Goal: Task Accomplishment & Management: Use online tool/utility

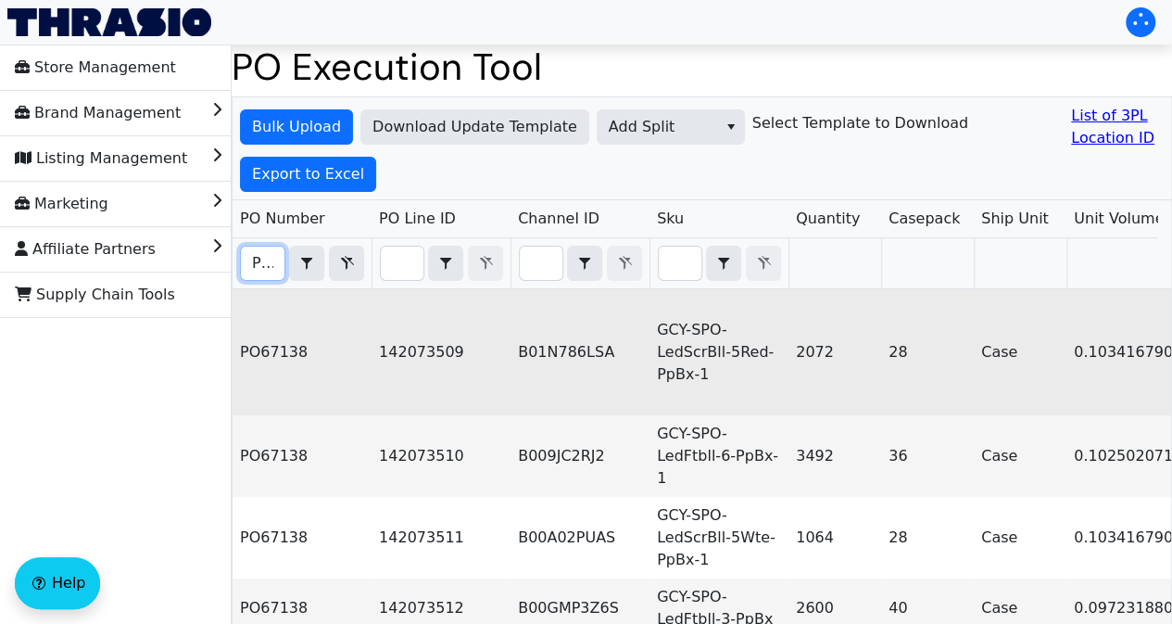
scroll to position [0, 1759]
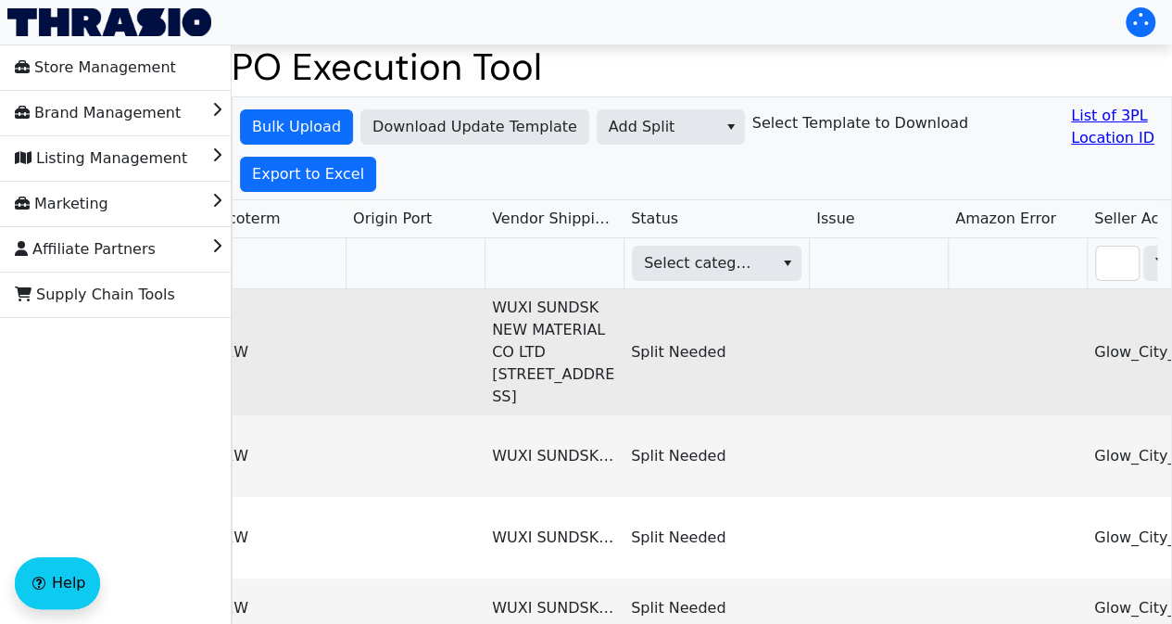
click at [487, 336] on td "WUXI SUNDSK NEW MATERIAL CO LTD [STREET_ADDRESS]" at bounding box center [554, 352] width 139 height 126
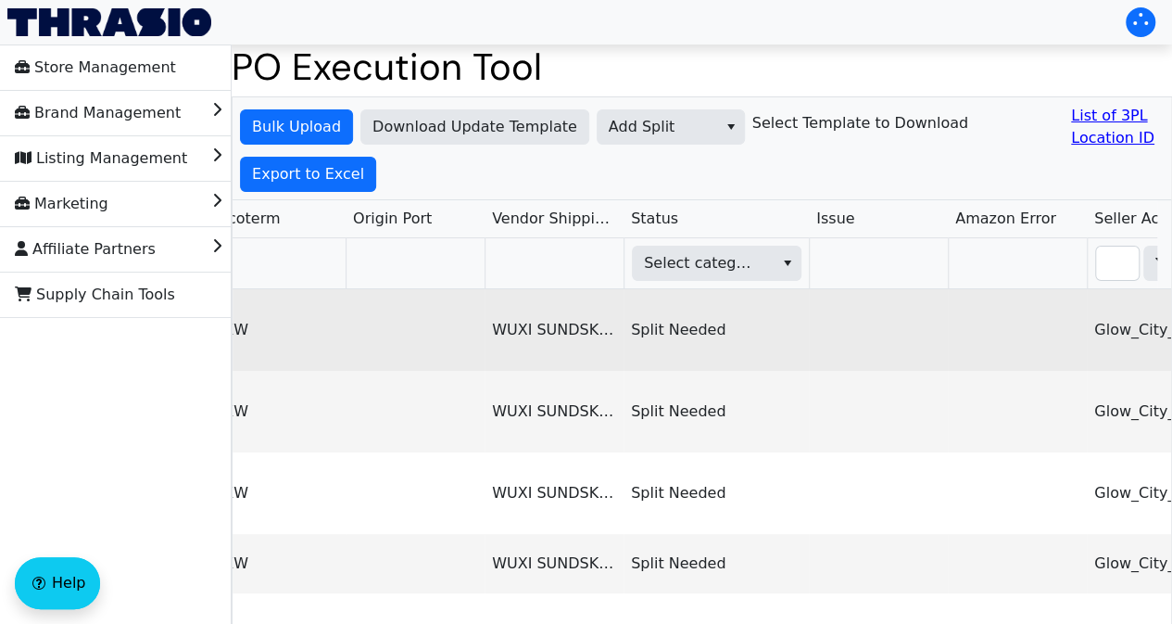
click at [479, 309] on td at bounding box center [415, 330] width 139 height 82
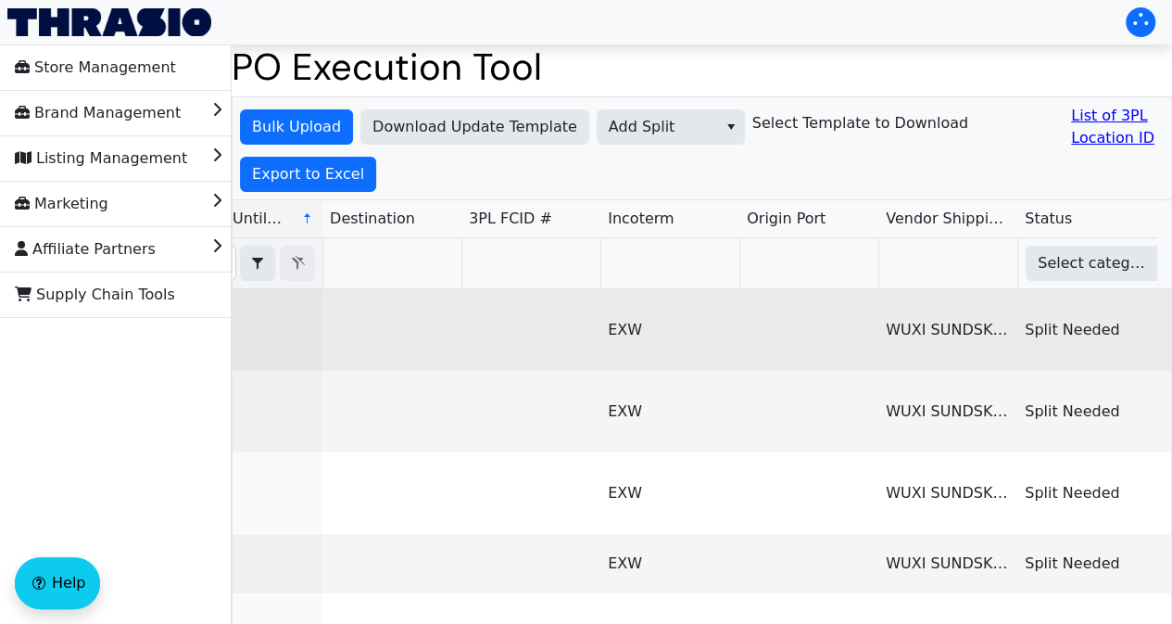
scroll to position [0, 0]
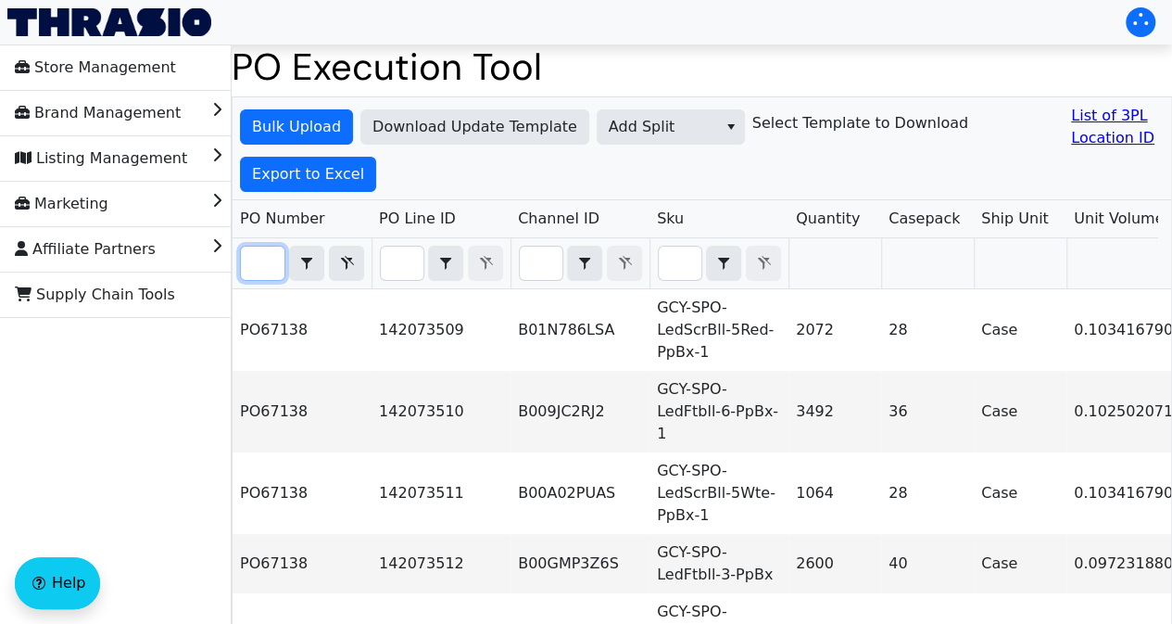
drag, startPoint x: 252, startPoint y: 259, endPoint x: 278, endPoint y: 261, distance: 26.1
click at [278, 261] on input "PO67138" at bounding box center [263, 262] width 44 height 33
paste input "40"
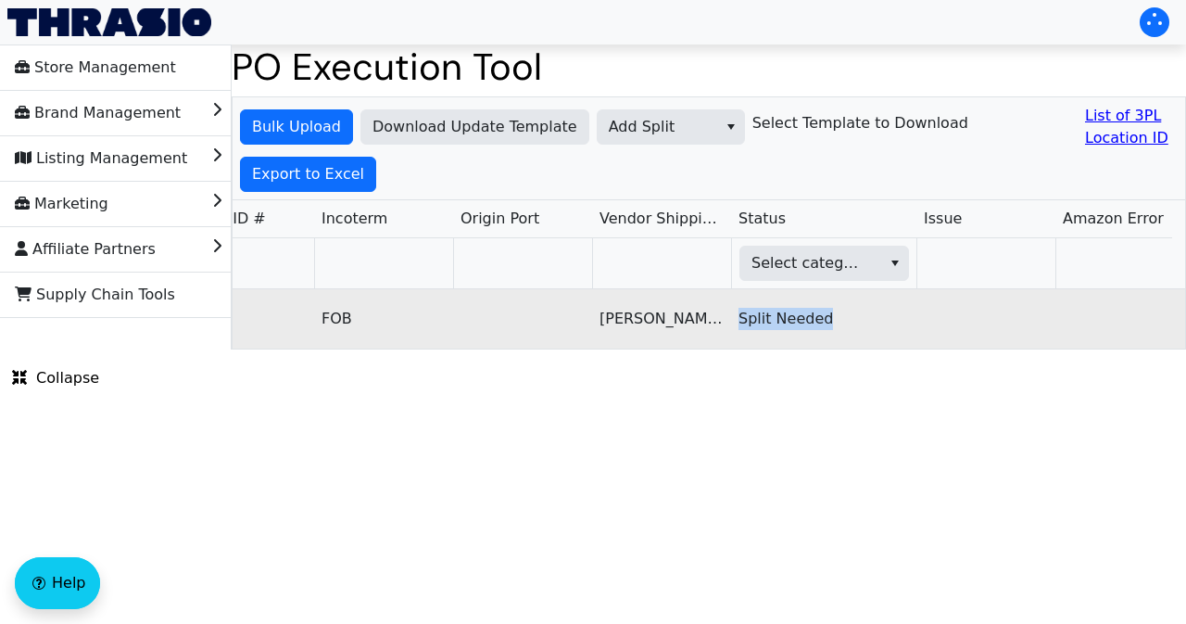
drag, startPoint x: 736, startPoint y: 311, endPoint x: 832, endPoint y: 315, distance: 96.4
click at [832, 315] on td "Split Needed" at bounding box center [823, 318] width 185 height 59
copy td "Split Needed"
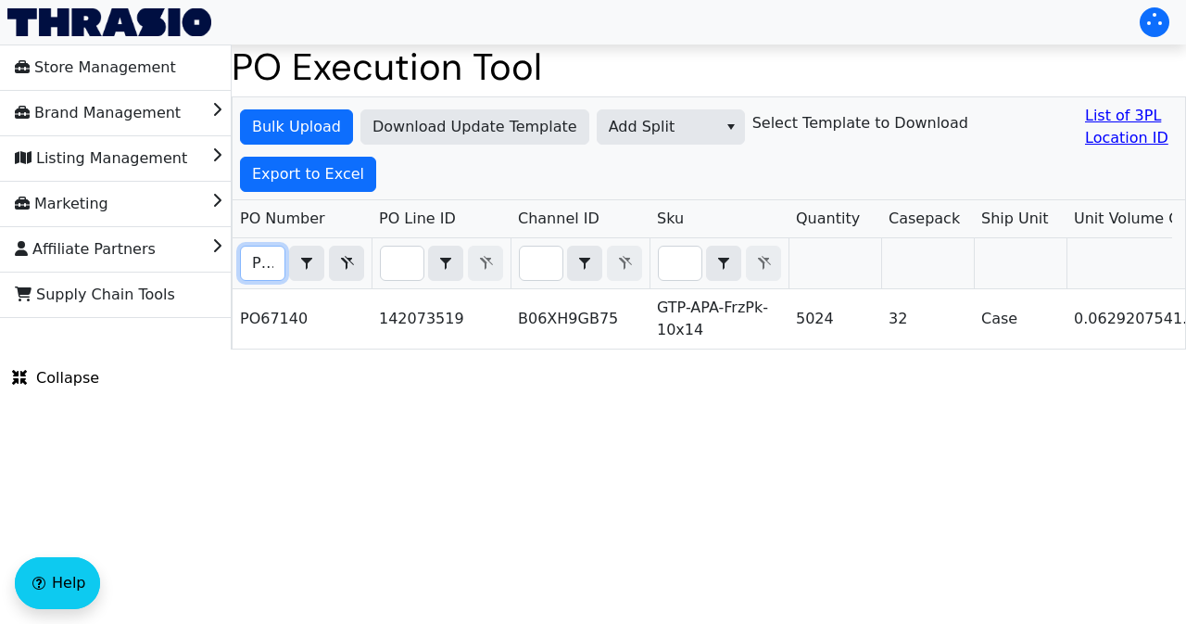
scroll to position [0, 41]
drag, startPoint x: 250, startPoint y: 257, endPoint x: 280, endPoint y: 260, distance: 29.9
click at [280, 260] on input "PO67140" at bounding box center [263, 262] width 44 height 33
paste input "20"
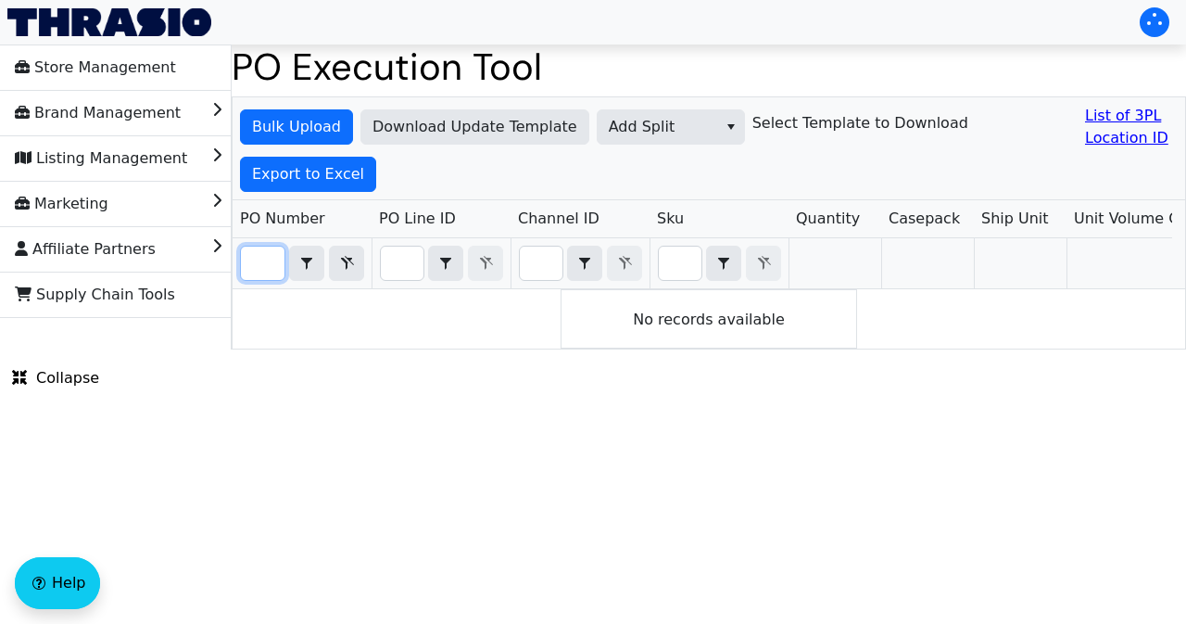
drag, startPoint x: 253, startPoint y: 259, endPoint x: 284, endPoint y: 267, distance: 31.7
click at [284, 267] on input "PO67200" at bounding box center [263, 262] width 44 height 33
paste input "15"
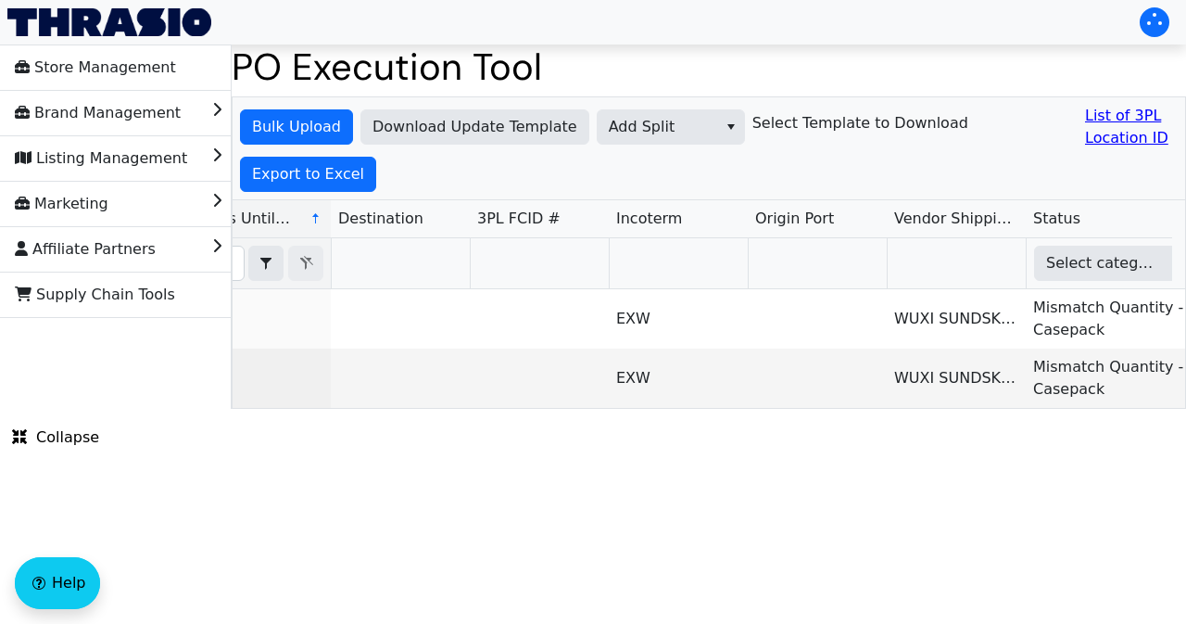
scroll to position [0, 1576]
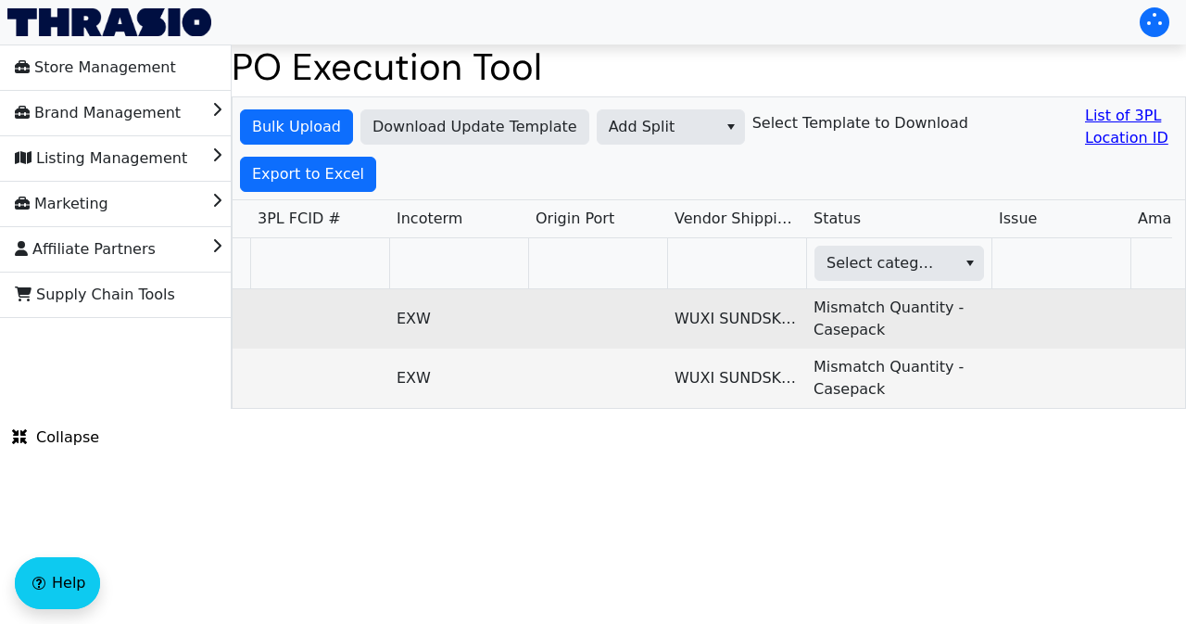
type input "PO67150"
drag, startPoint x: 814, startPoint y: 299, endPoint x: 884, endPoint y: 323, distance: 73.5
click at [884, 323] on td "Mismatch Quantity - Casepack" at bounding box center [898, 318] width 185 height 59
copy td "Mismatch Quantity - Casepack"
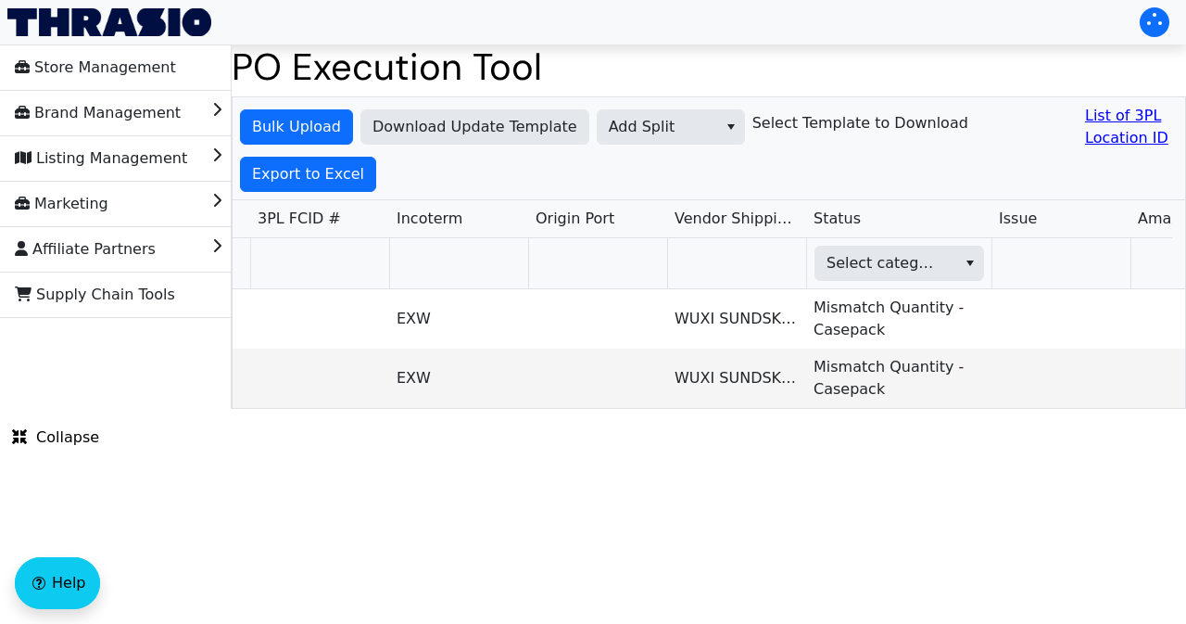
drag, startPoint x: 738, startPoint y: 542, endPoint x: 608, endPoint y: 509, distance: 133.9
click at [609, 409] on html "Store Management Brand Management Listing Management Marketing Affiliate Partne…" at bounding box center [593, 204] width 1186 height 409
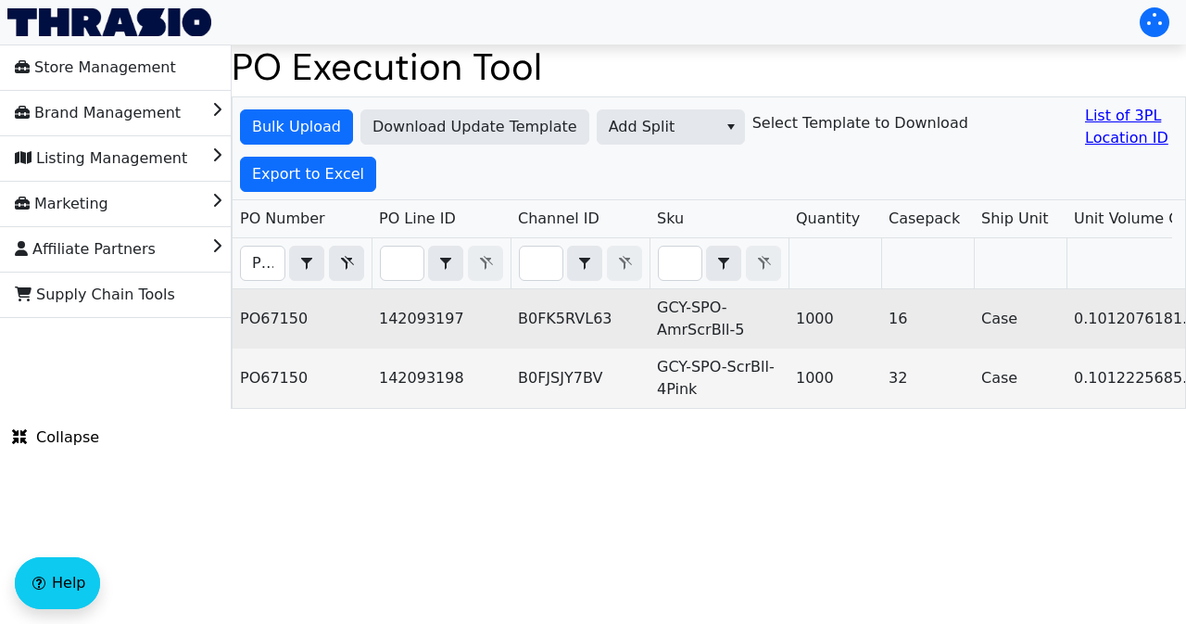
click at [456, 334] on td "142093197" at bounding box center [441, 318] width 139 height 59
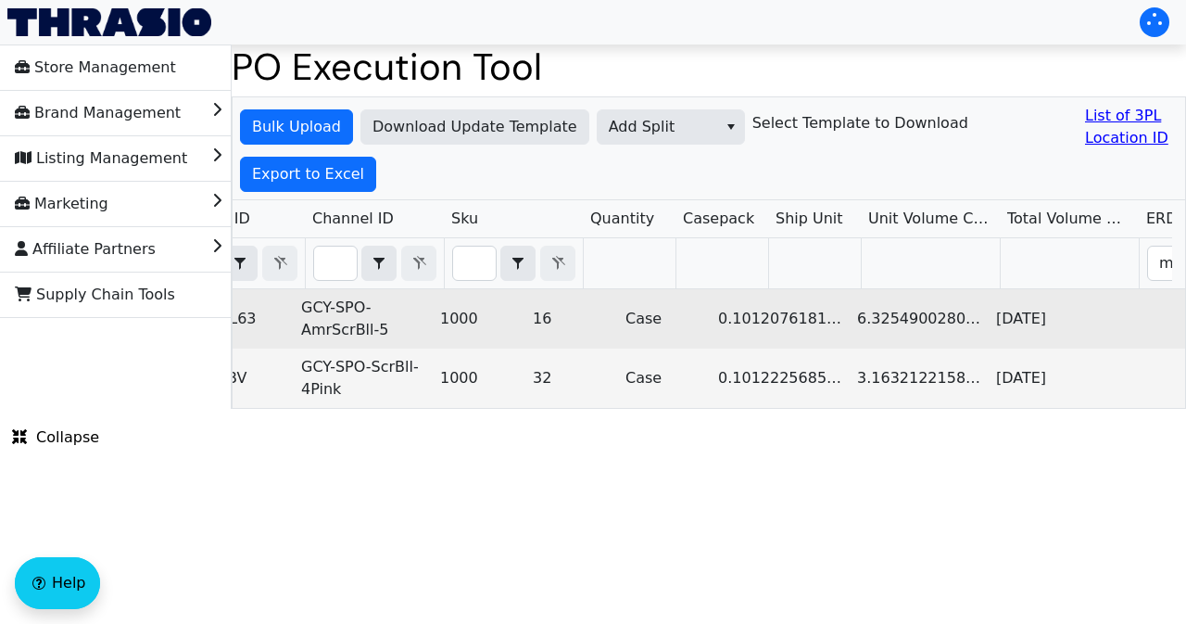
scroll to position [0, 356]
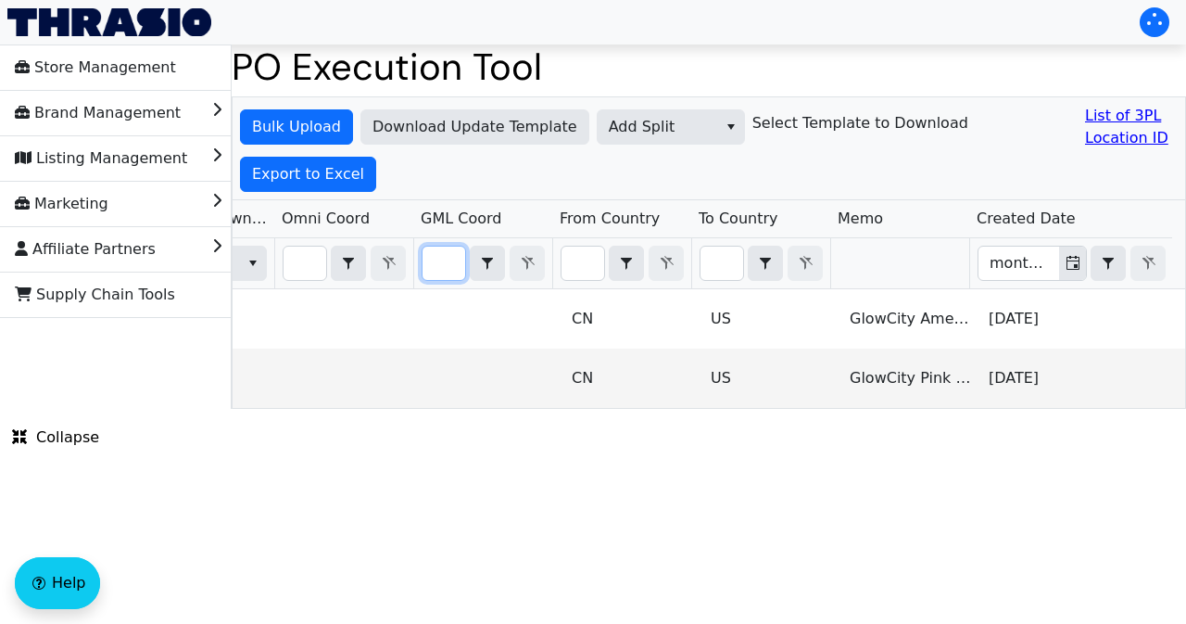
click at [445, 264] on input "Filter" at bounding box center [444, 262] width 43 height 33
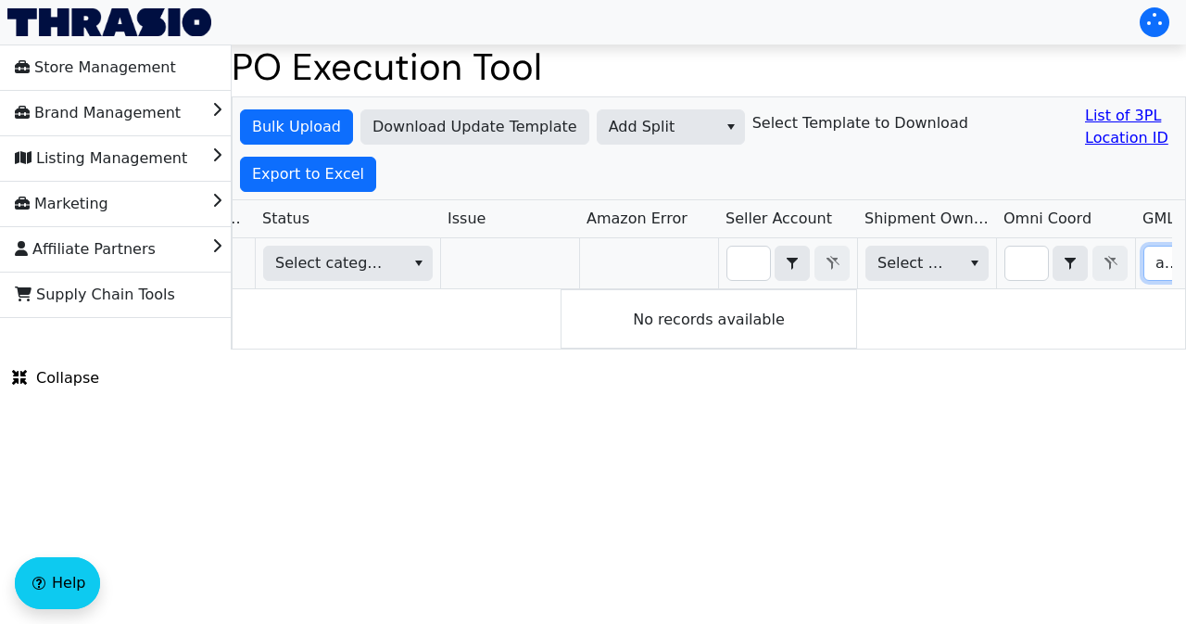
type input "ariel"
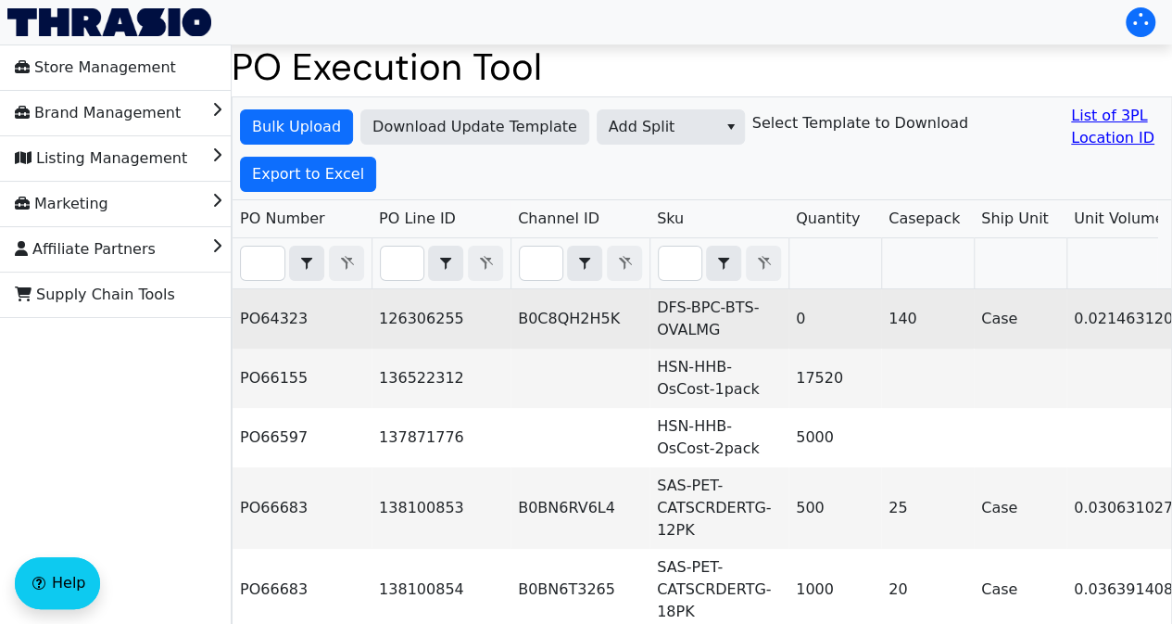
click at [687, 316] on td "DFS-BPC-BTS-OVALMG" at bounding box center [719, 318] width 139 height 59
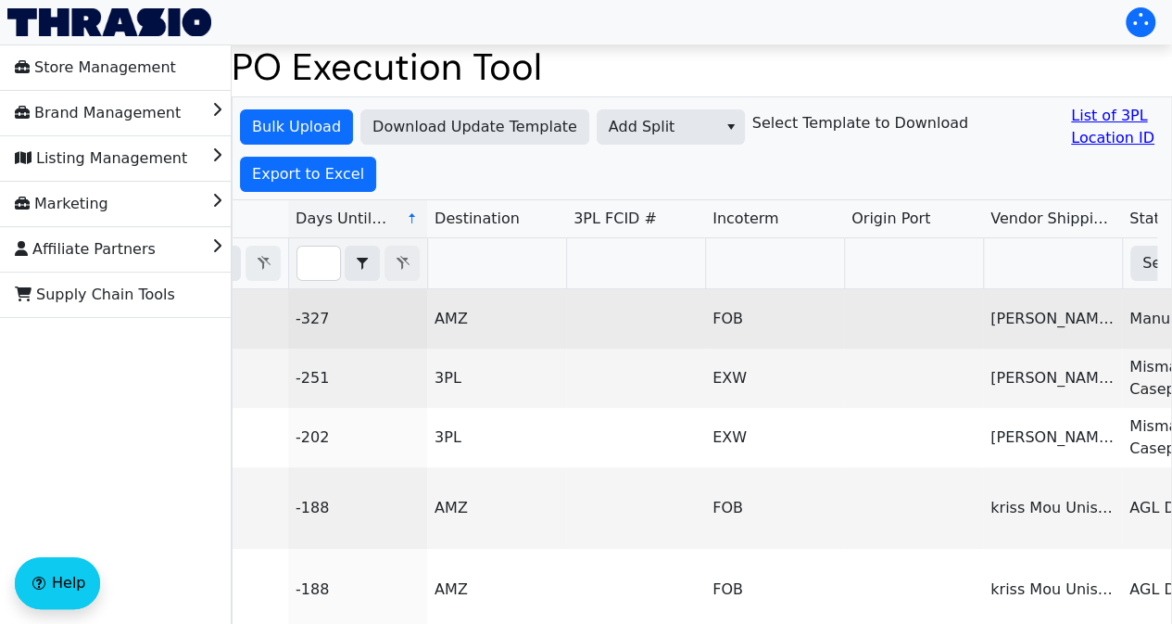
scroll to position [0, 1314]
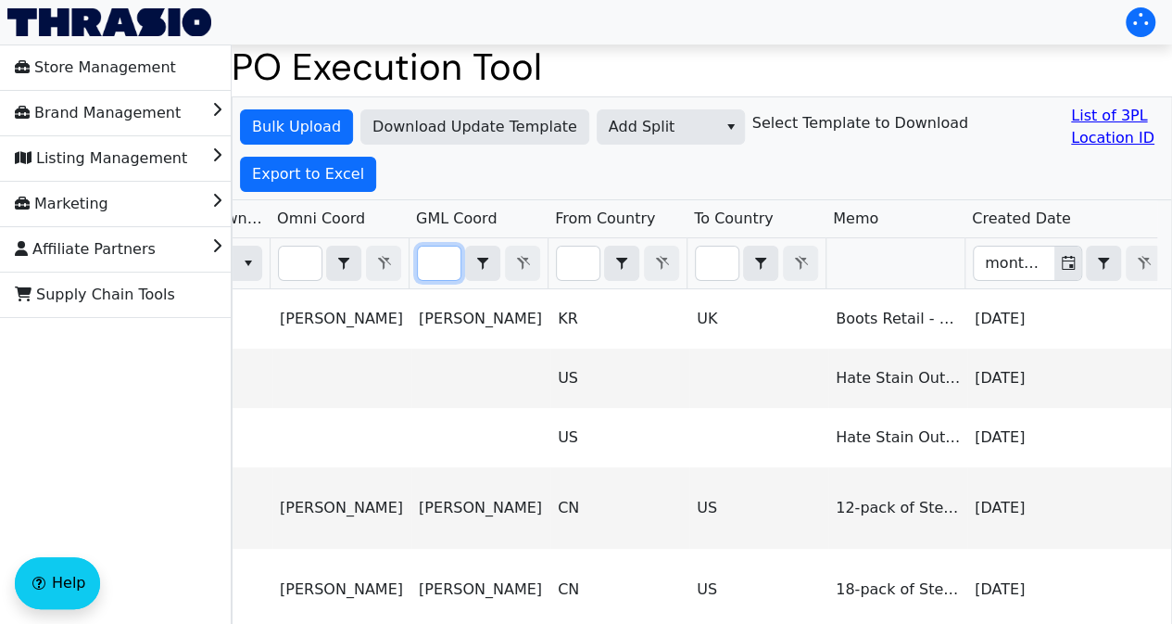
click at [444, 264] on input "Filter" at bounding box center [439, 262] width 43 height 33
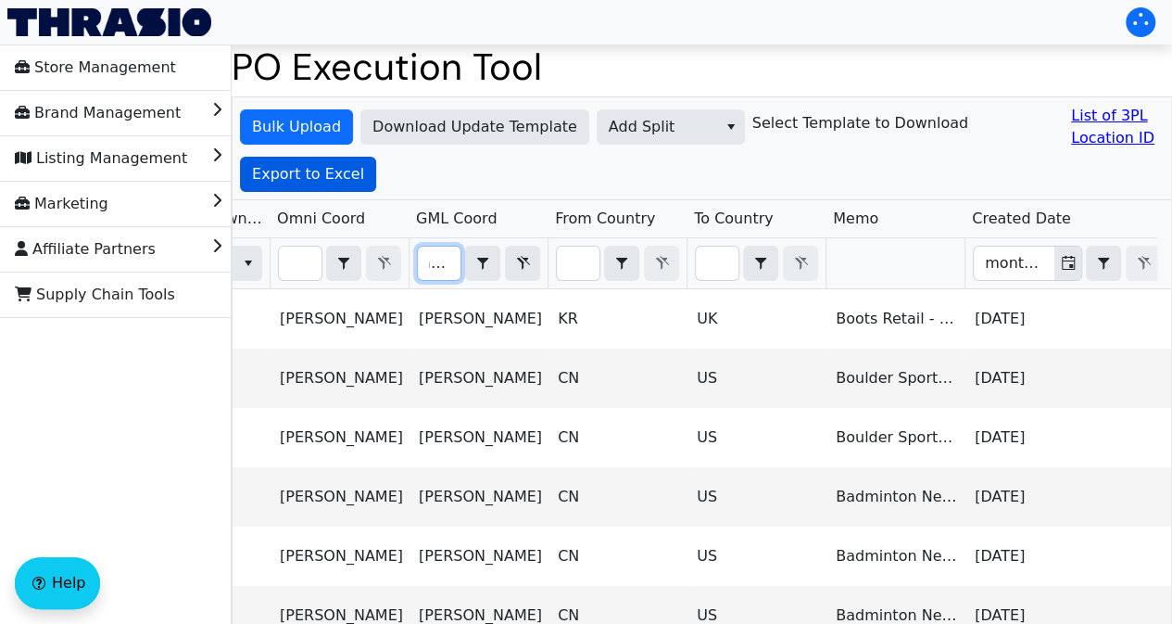
type input "ariel"
click at [352, 173] on span "Export to Excel" at bounding box center [308, 174] width 112 height 22
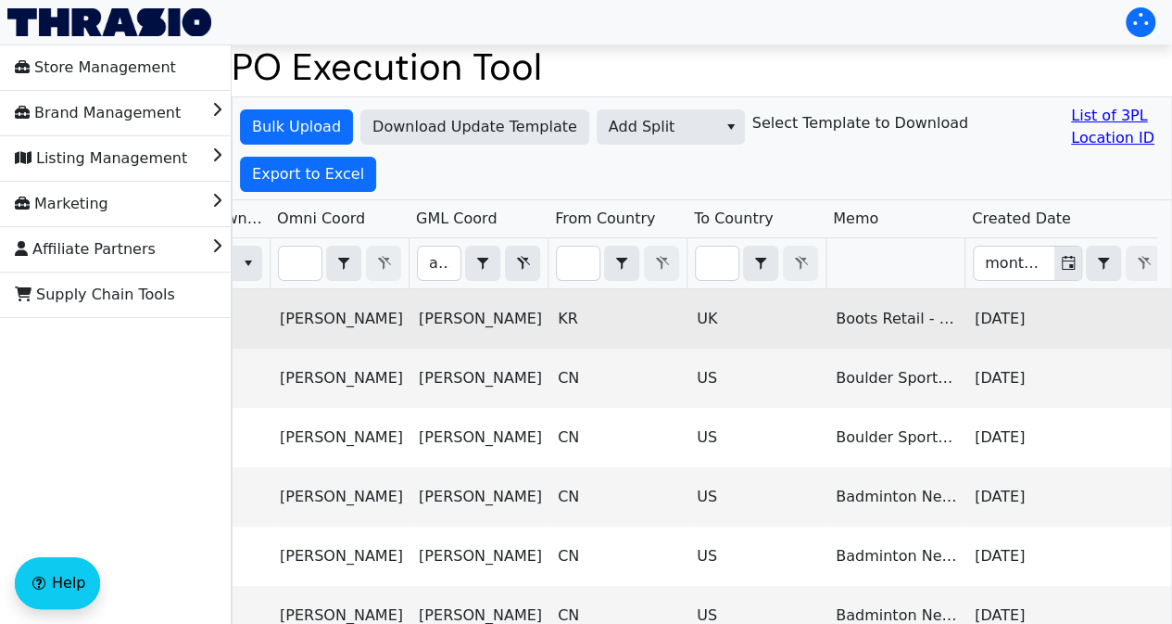
click at [430, 309] on td "[PERSON_NAME]" at bounding box center [480, 318] width 139 height 59
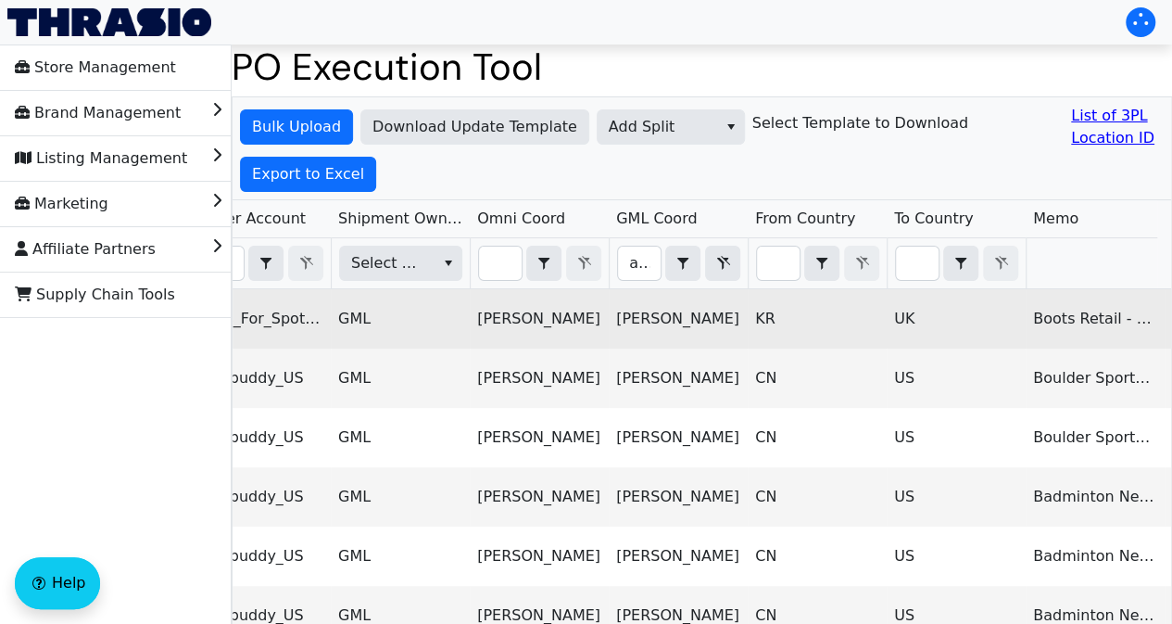
scroll to position [0, 2530]
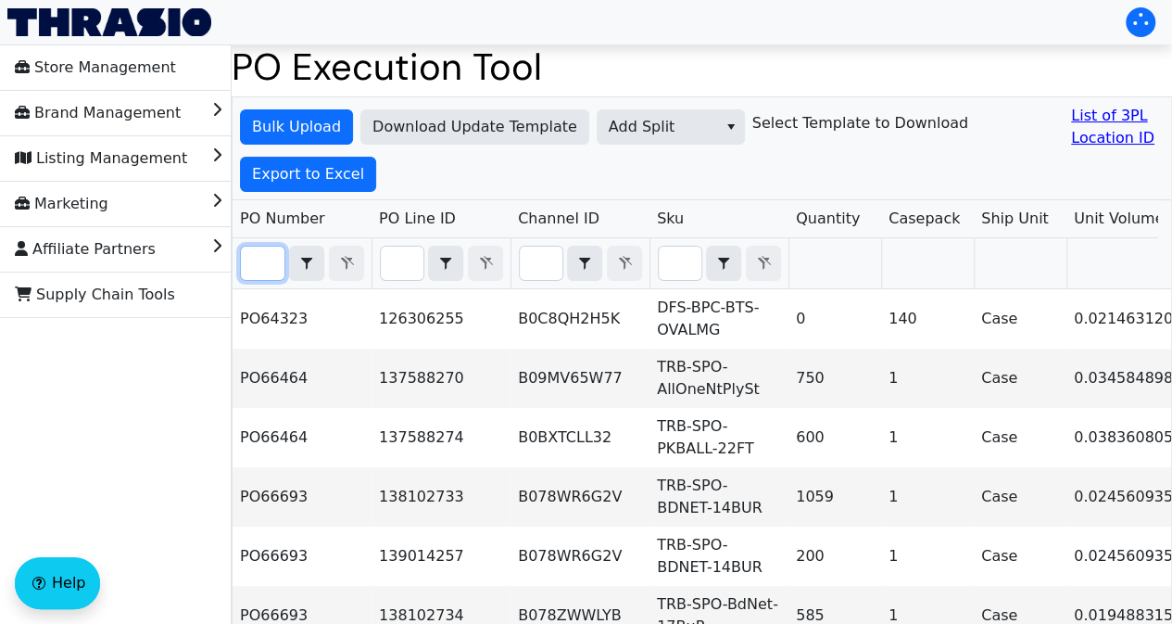
click at [246, 253] on input "Filter" at bounding box center [263, 262] width 44 height 33
paste input "PO66700"
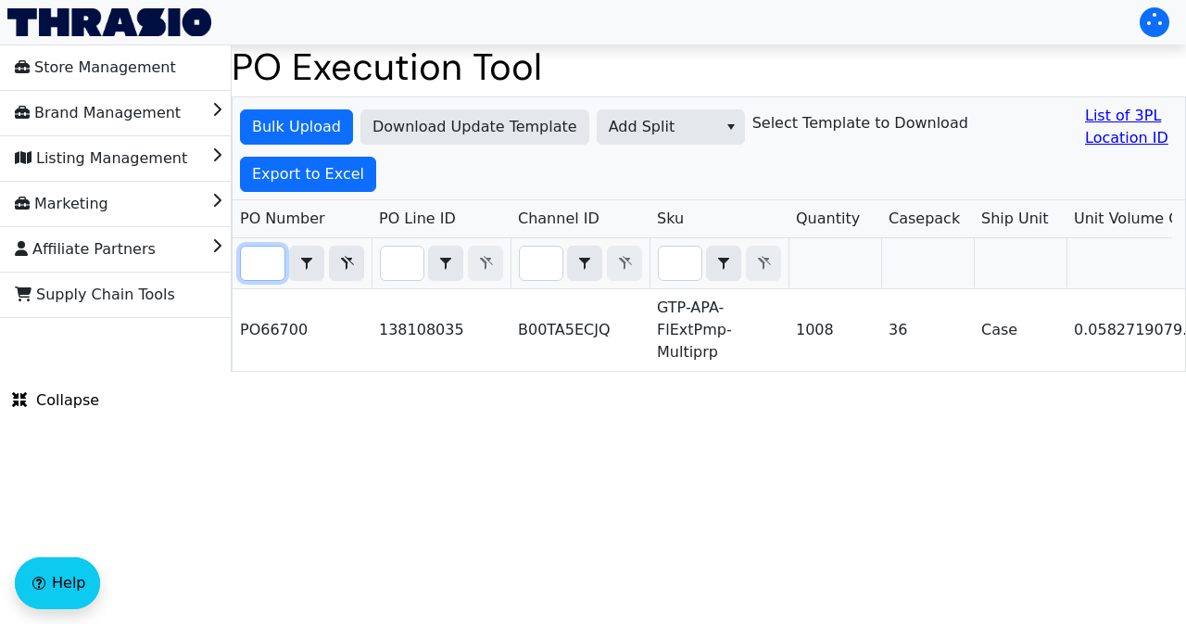
type input "PO66700"
drag, startPoint x: 322, startPoint y: 383, endPoint x: 486, endPoint y: 398, distance: 163.8
click at [486, 372] on html "Store Management Brand Management Listing Management Marketing Affiliate Partne…" at bounding box center [593, 186] width 1186 height 372
